Goal: Information Seeking & Learning: Learn about a topic

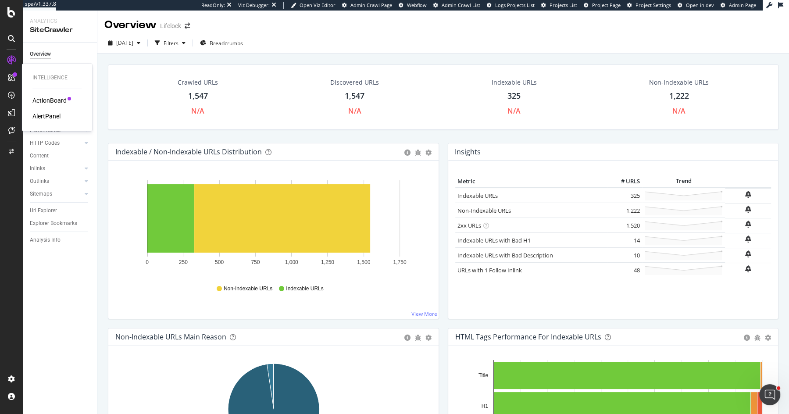
click at [44, 102] on div "ActionBoard" at bounding box center [49, 100] width 34 height 9
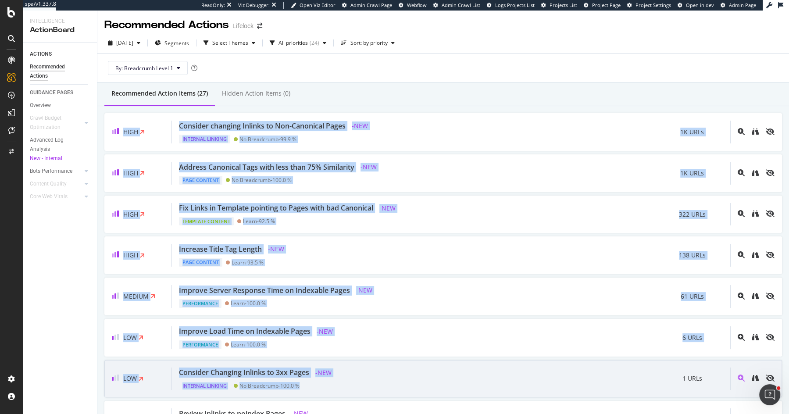
drag, startPoint x: 433, startPoint y: 94, endPoint x: 400, endPoint y: 392, distance: 300.0
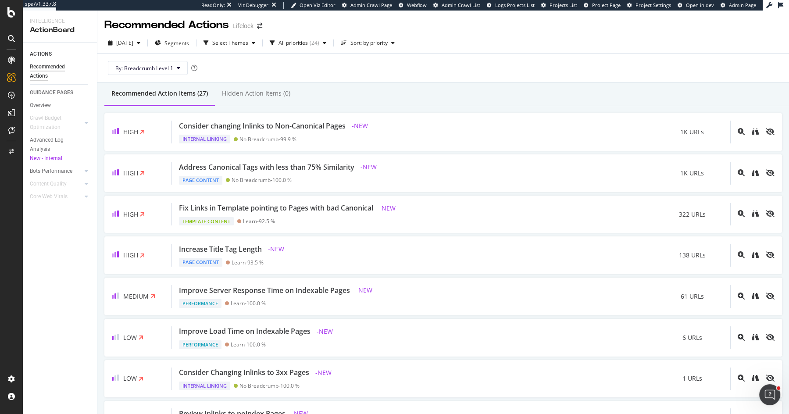
click at [492, 99] on div "Recommended Action Items (27) Hidden Action Items (0)" at bounding box center [443, 94] width 692 height 24
click at [45, 96] on div "SiteCrawler" at bounding box center [47, 98] width 31 height 9
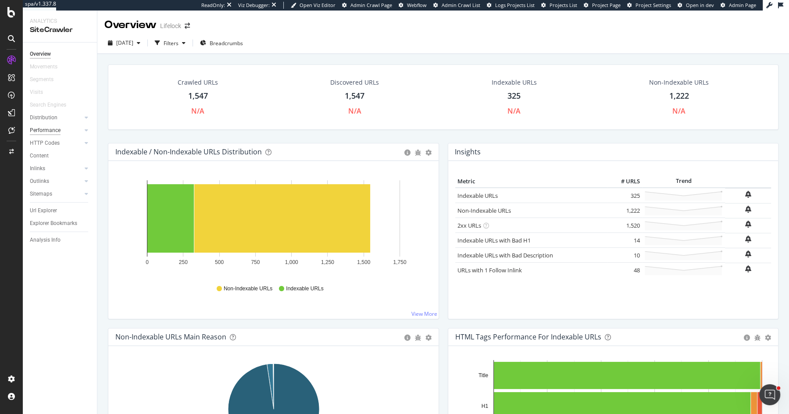
click at [49, 130] on div "Performance" at bounding box center [45, 130] width 31 height 9
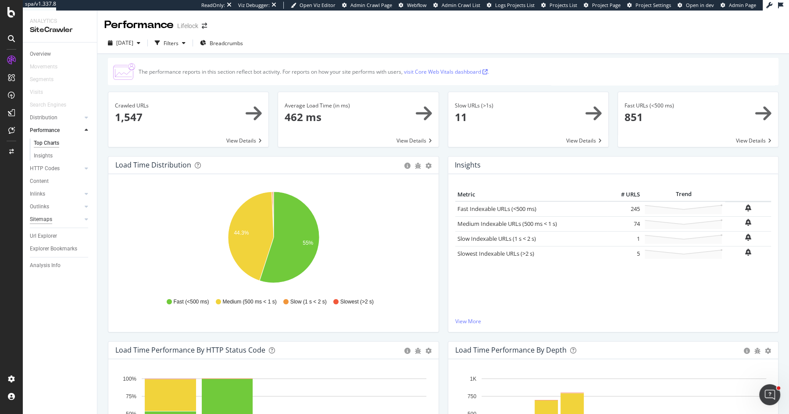
click at [36, 217] on div "Sitemaps" at bounding box center [41, 219] width 22 height 9
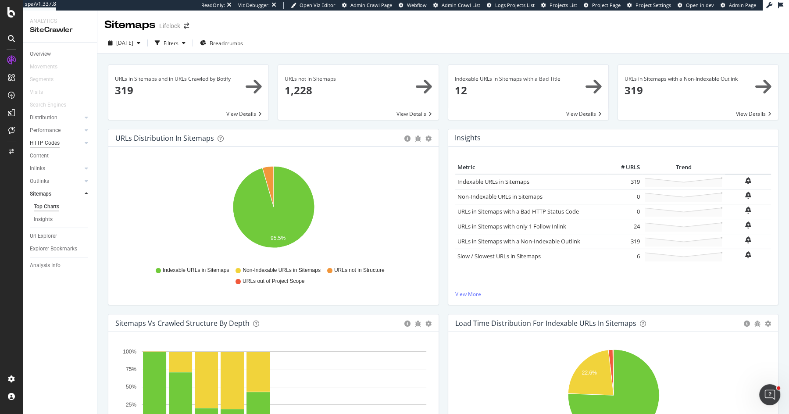
click at [52, 143] on div "HTTP Codes" at bounding box center [45, 143] width 30 height 9
